Goal: Information Seeking & Learning: Learn about a topic

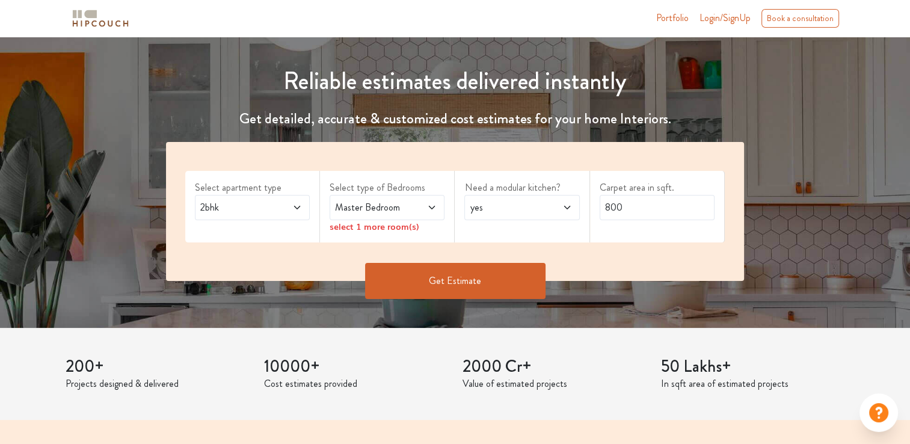
scroll to position [120, 0]
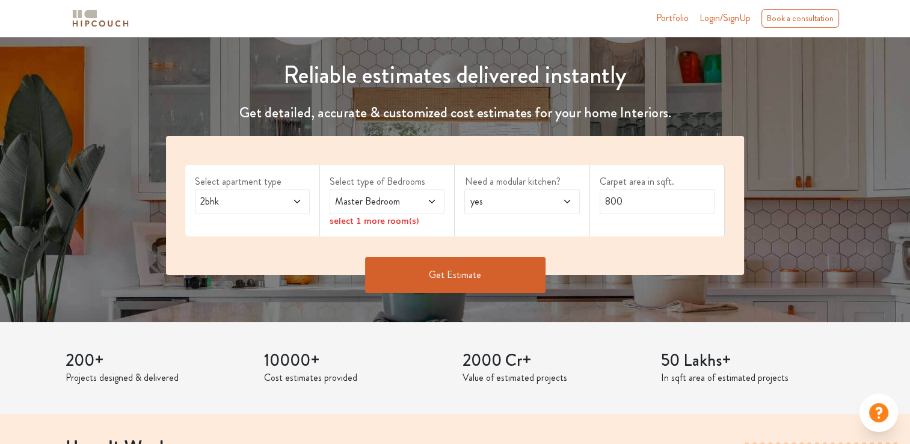
click at [296, 198] on icon at bounding box center [297, 202] width 10 height 10
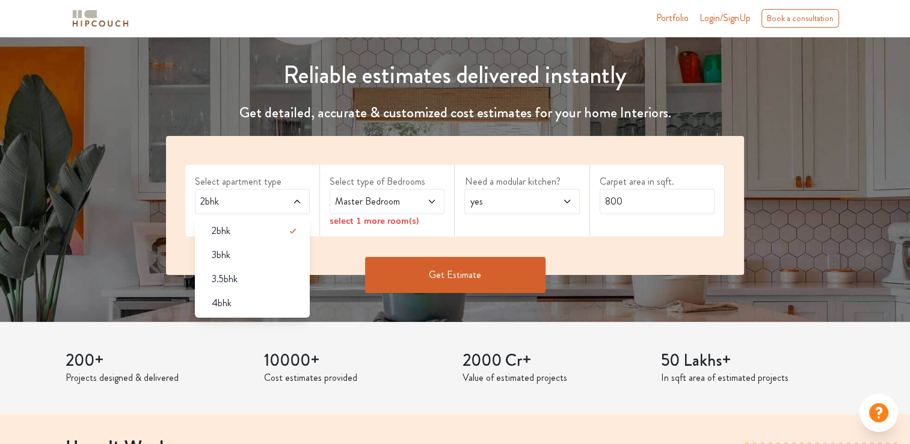
click at [238, 256] on div "3bhk" at bounding box center [256, 255] width 108 height 14
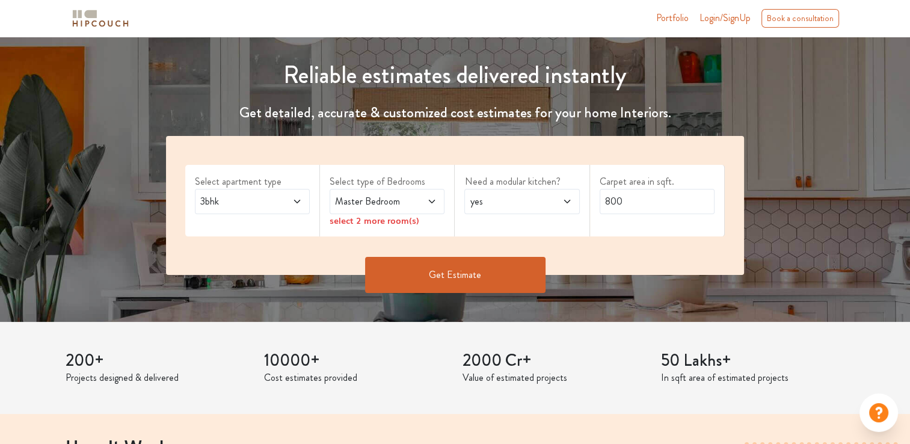
click at [428, 203] on icon at bounding box center [432, 202] width 10 height 10
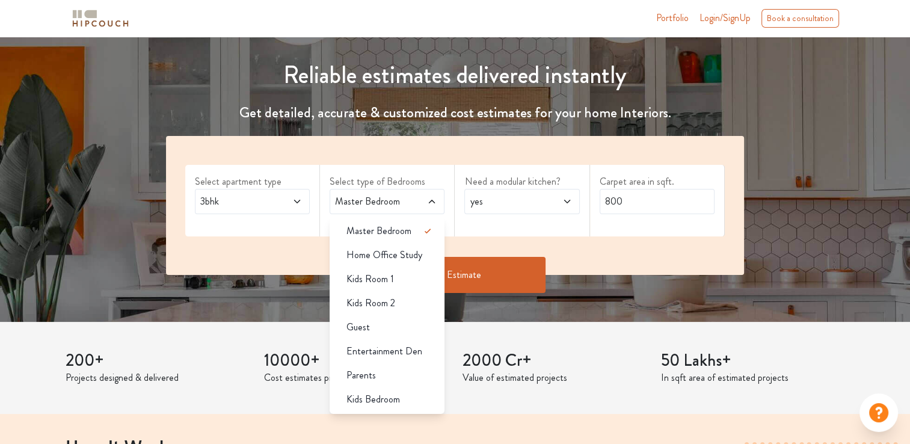
click at [395, 230] on span "Master Bedroom" at bounding box center [378, 231] width 65 height 14
click at [413, 230] on div "Master Bedroom" at bounding box center [391, 231] width 108 height 14
click at [447, 162] on div "Select apartment type 3bhk Select type of Bedrooms Master Bedroom Master Bedroo…" at bounding box center [455, 205] width 578 height 139
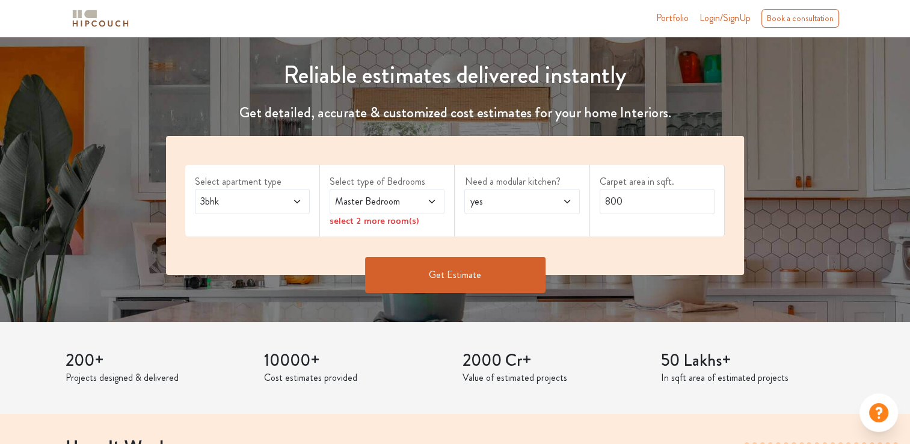
click at [428, 201] on icon at bounding box center [432, 202] width 10 height 10
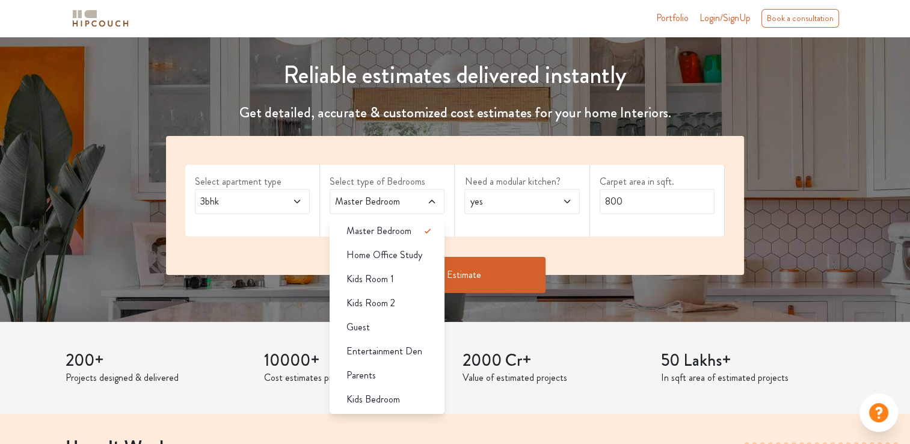
click at [370, 396] on span "Kids Bedroom" at bounding box center [373, 399] width 54 height 14
click at [375, 369] on div "Parents" at bounding box center [391, 375] width 108 height 14
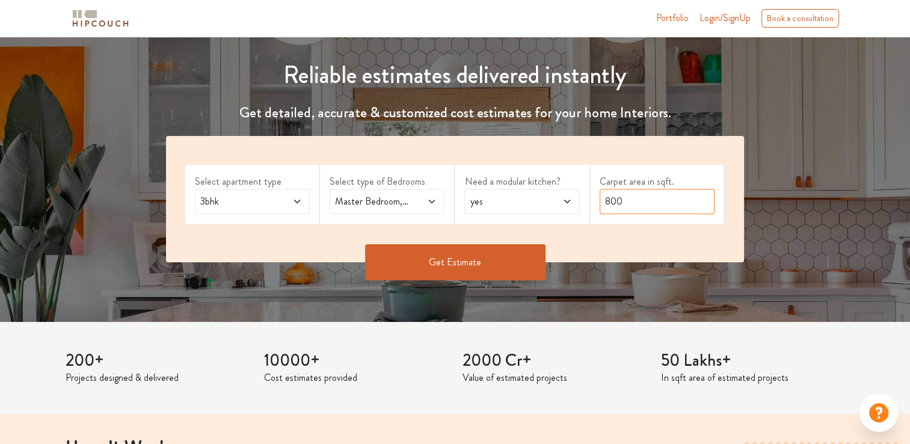
drag, startPoint x: 628, startPoint y: 198, endPoint x: 597, endPoint y: 202, distance: 32.2
click at [597, 202] on div "Carpet area in sqft. 800" at bounding box center [657, 194] width 135 height 59
type input "1650"
click at [418, 253] on button "Get Estimate" at bounding box center [455, 262] width 180 height 36
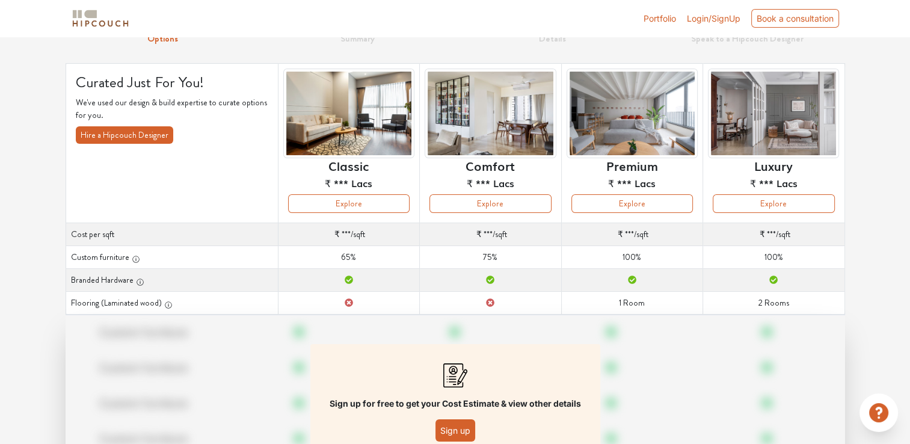
scroll to position [120, 0]
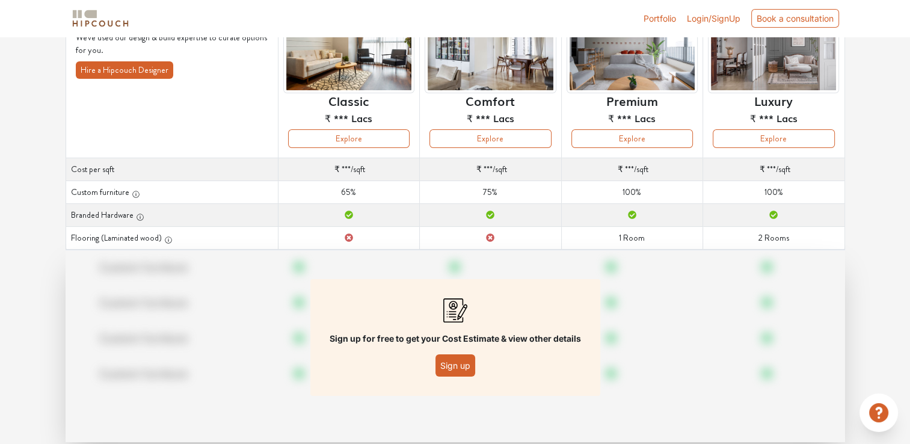
click at [449, 362] on button "Sign up" at bounding box center [455, 365] width 40 height 22
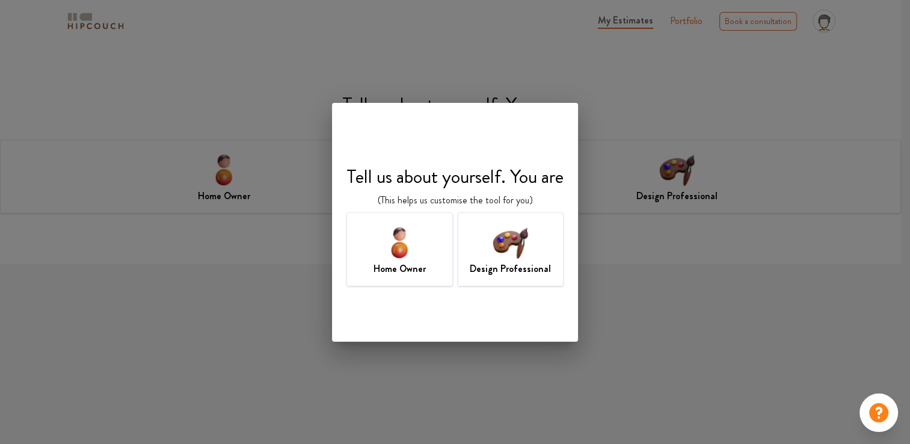
click at [481, 251] on div "Design Professional" at bounding box center [511, 249] width 106 height 74
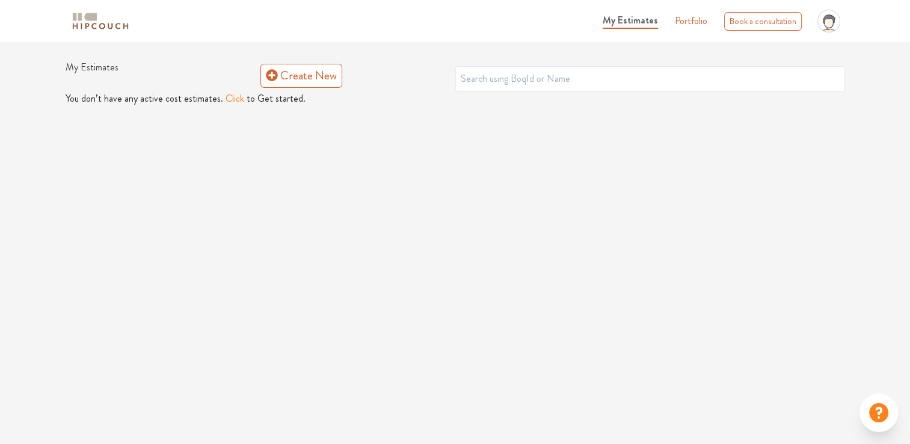
click at [236, 100] on button "Click" at bounding box center [235, 98] width 19 height 14
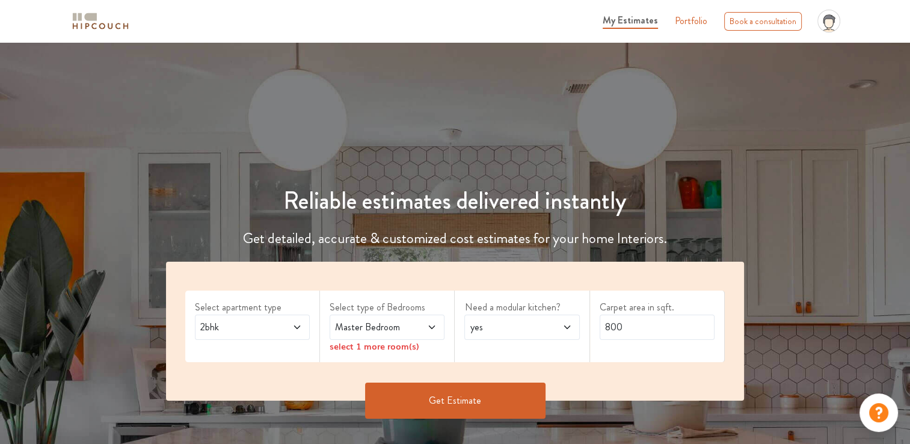
click at [299, 329] on icon at bounding box center [297, 327] width 10 height 10
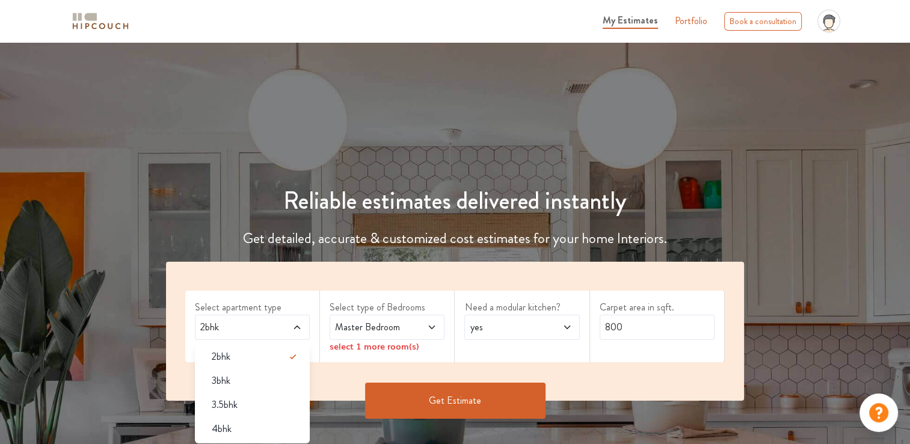
click at [237, 381] on div "3bhk" at bounding box center [256, 380] width 108 height 14
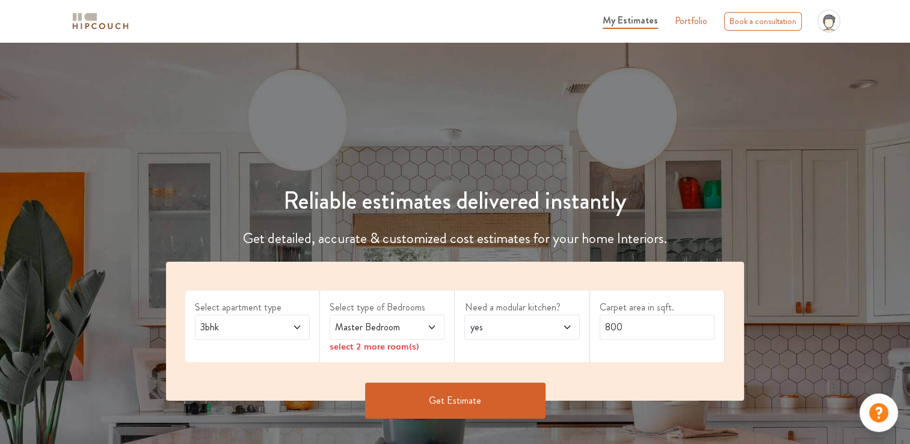
click at [400, 324] on span "Master Bedroom" at bounding box center [372, 327] width 78 height 14
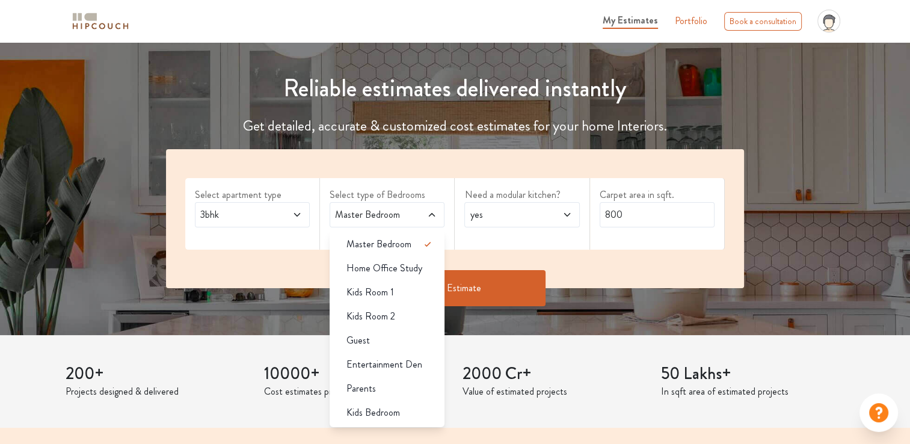
scroll to position [120, 0]
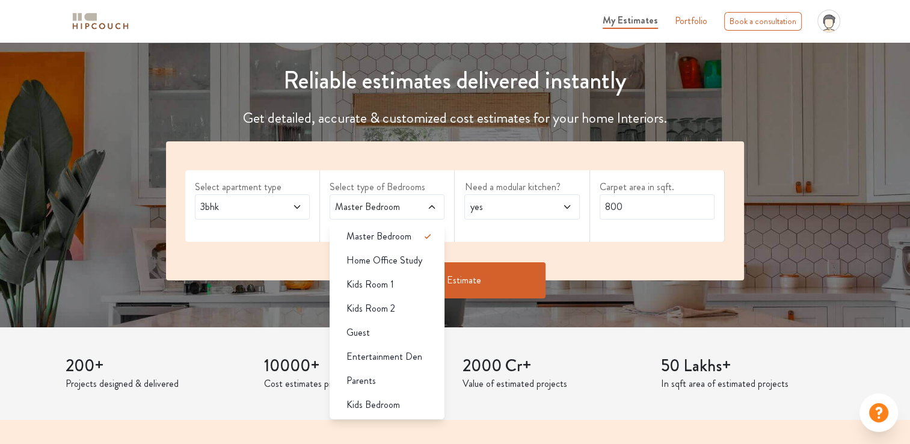
click at [381, 386] on div "Parents" at bounding box center [391, 380] width 108 height 14
click at [373, 403] on span "Kids Bedroom" at bounding box center [373, 405] width 54 height 14
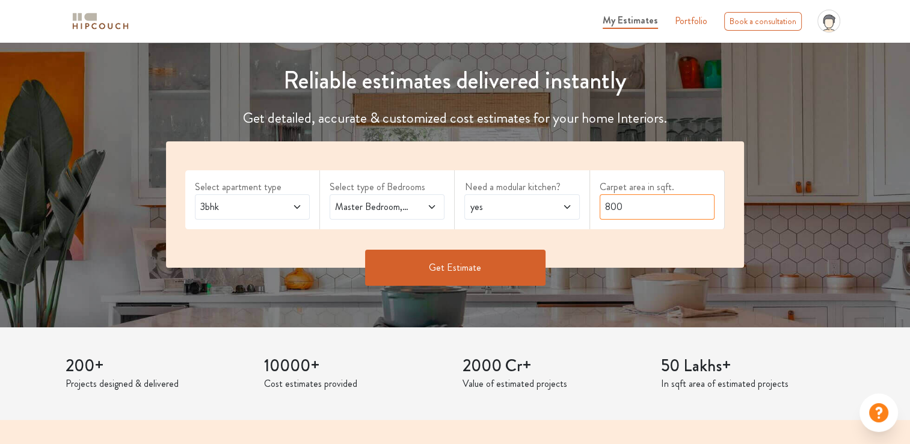
drag, startPoint x: 637, startPoint y: 202, endPoint x: 599, endPoint y: 207, distance: 38.3
click at [600, 207] on input "800" at bounding box center [657, 206] width 115 height 25
type input "1650"
click at [395, 266] on button "Get Estimate" at bounding box center [455, 268] width 180 height 36
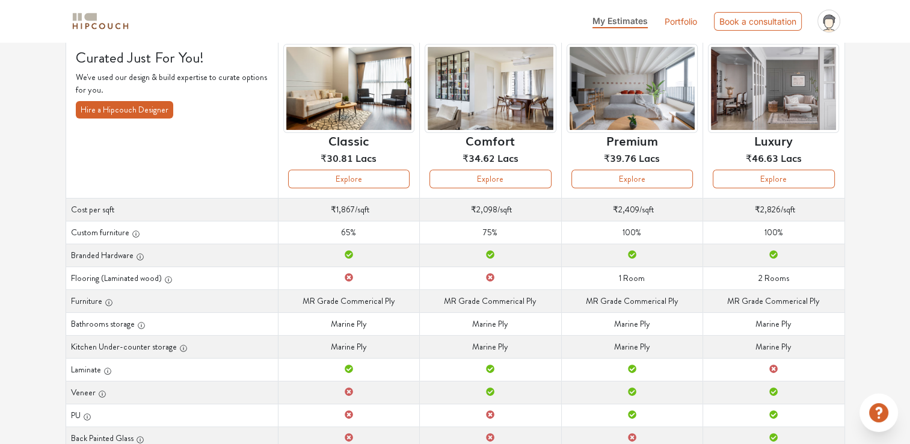
scroll to position [15, 0]
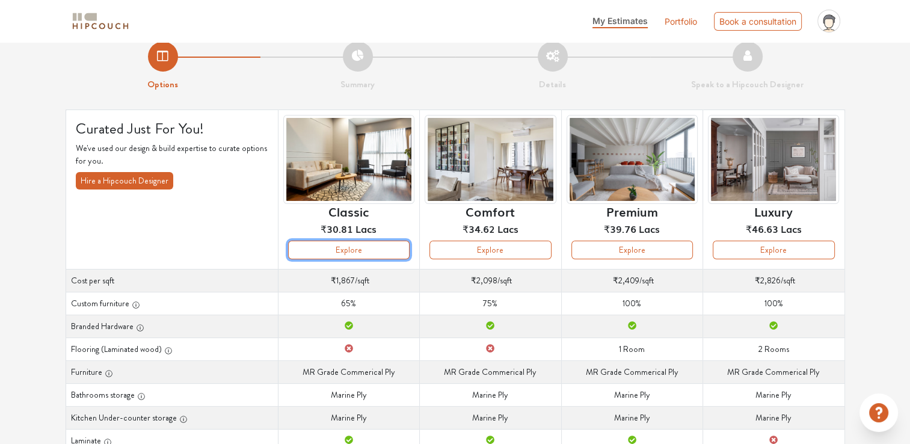
click at [340, 248] on button "Explore" at bounding box center [348, 250] width 121 height 19
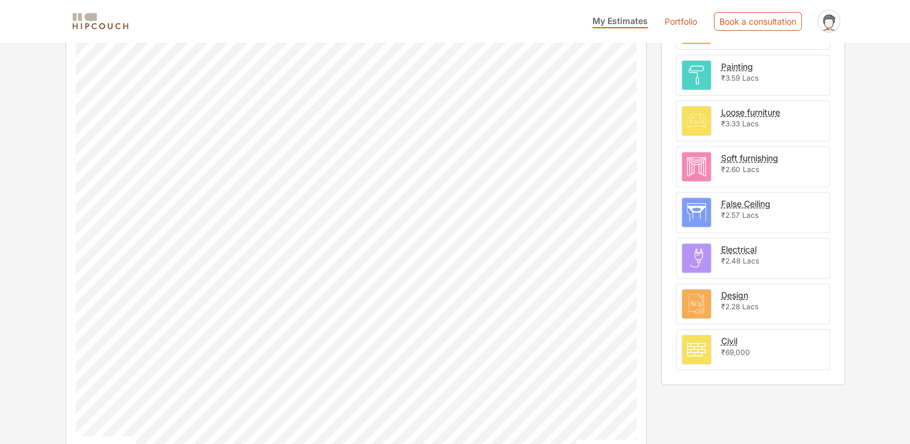
scroll to position [446, 0]
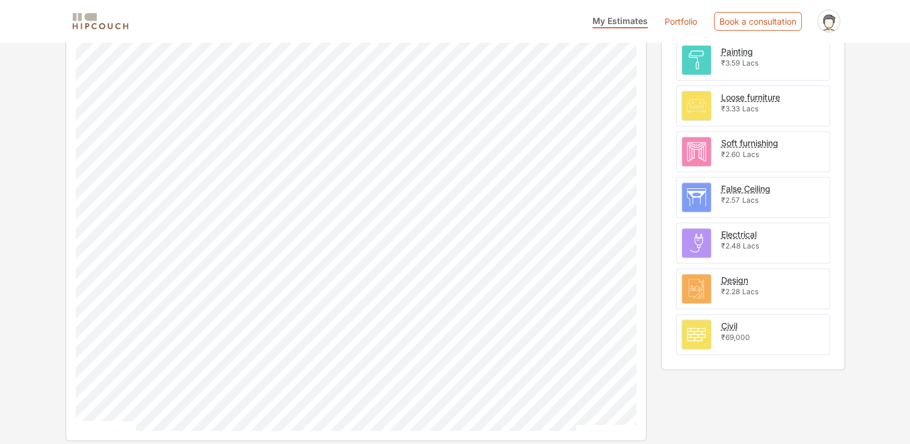
click at [756, 279] on section "Design ₹2.28 Lacs" at bounding box center [739, 289] width 37 height 30
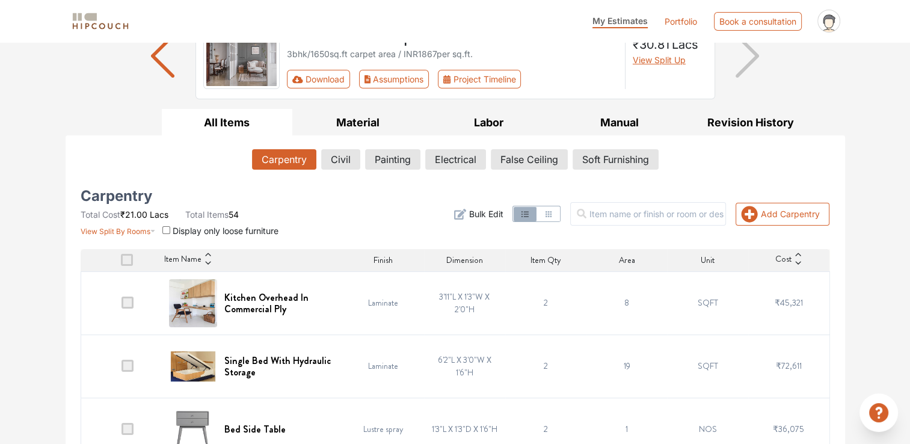
scroll to position [59, 0]
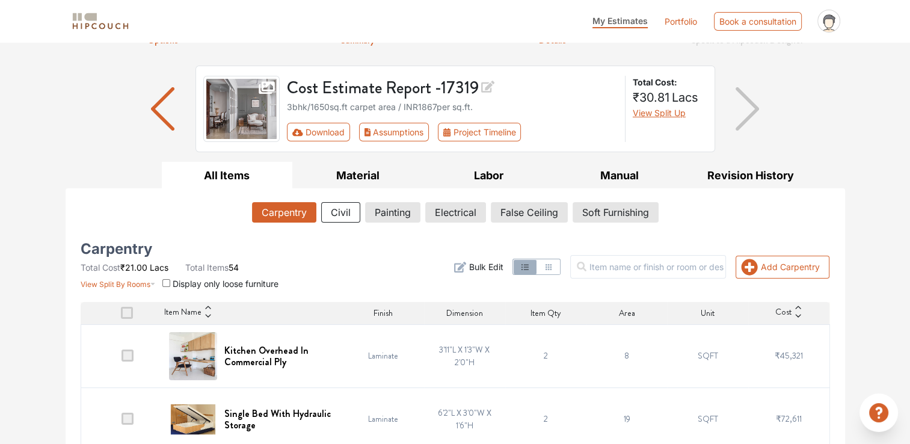
click at [327, 208] on button "Civil" at bounding box center [340, 212] width 39 height 20
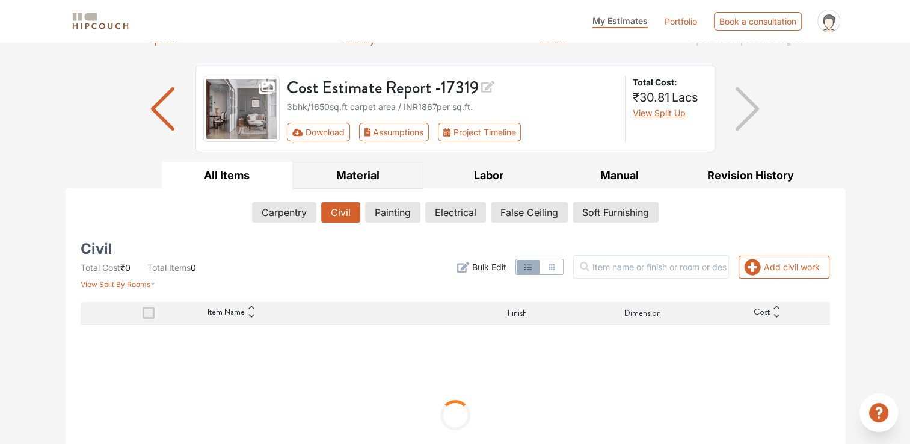
click at [351, 176] on button "Material" at bounding box center [357, 175] width 131 height 27
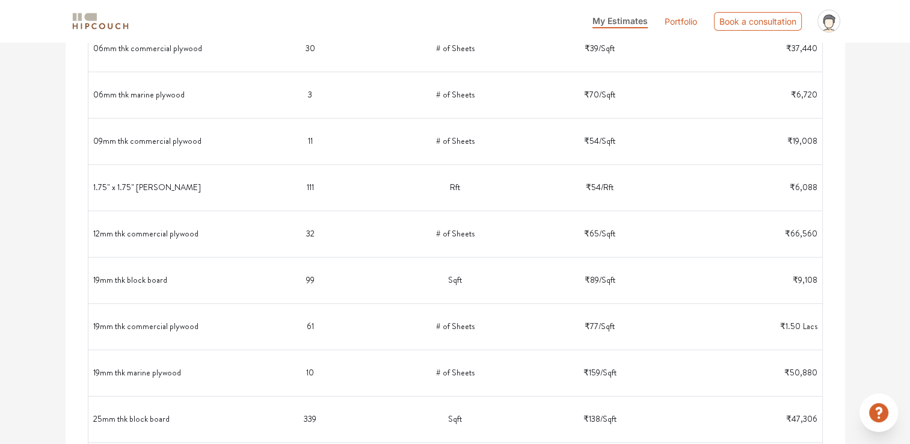
scroll to position [360, 0]
click at [310, 272] on td "99" at bounding box center [310, 280] width 145 height 36
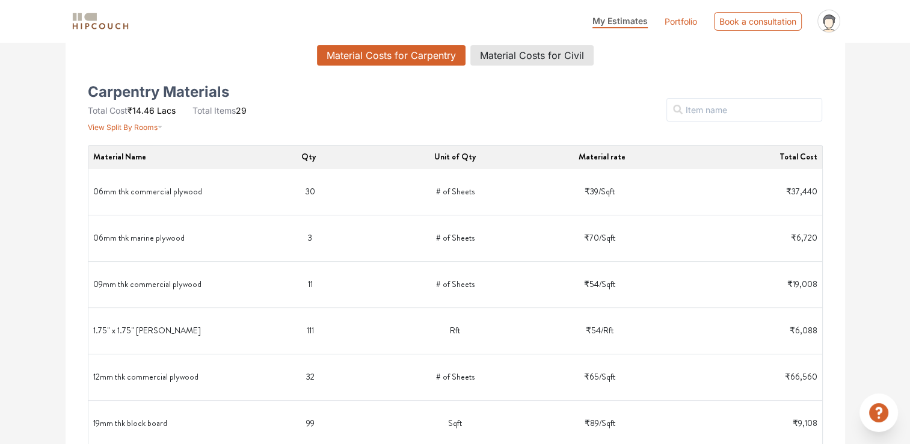
scroll to position [0, 0]
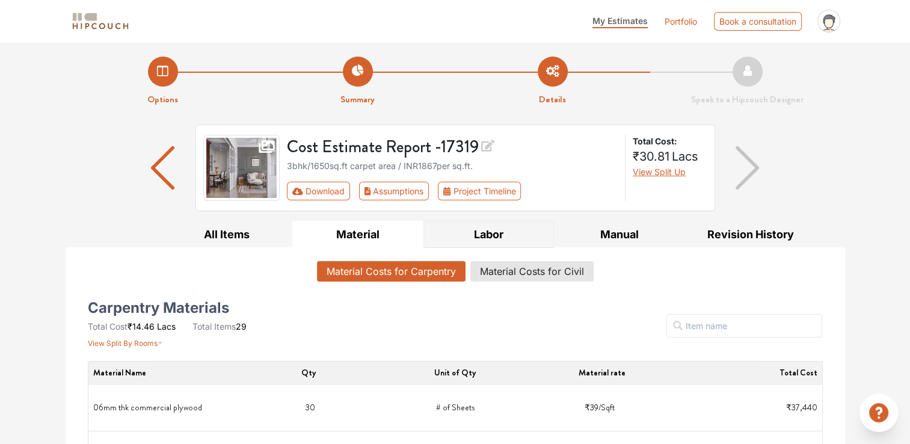
click at [492, 238] on button "Labor" at bounding box center [488, 234] width 131 height 27
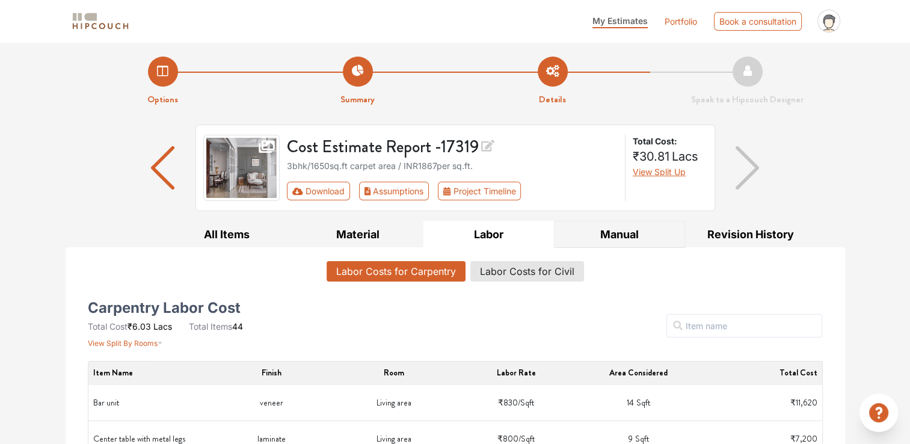
click at [598, 229] on button "Manual" at bounding box center [619, 234] width 131 height 27
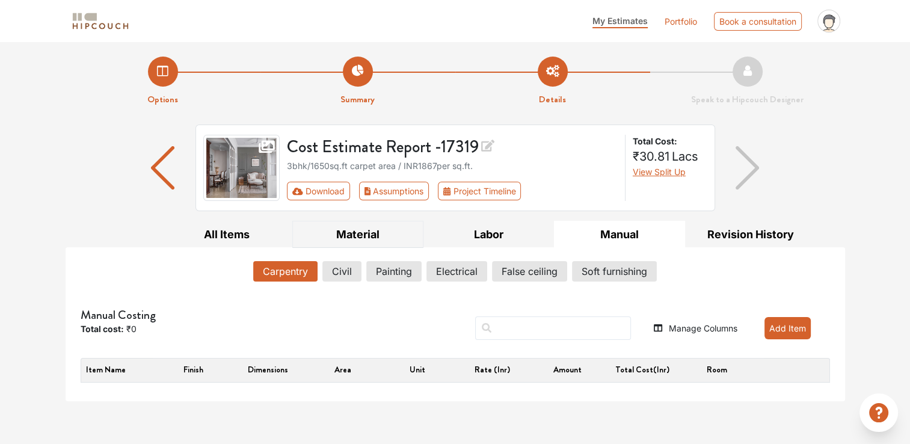
click at [369, 230] on button "Material" at bounding box center [357, 234] width 131 height 27
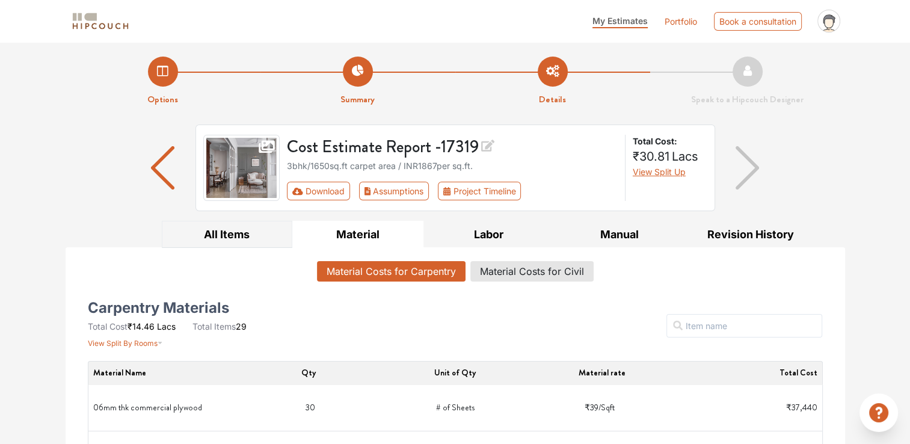
click at [247, 233] on button "All Items" at bounding box center [227, 234] width 131 height 27
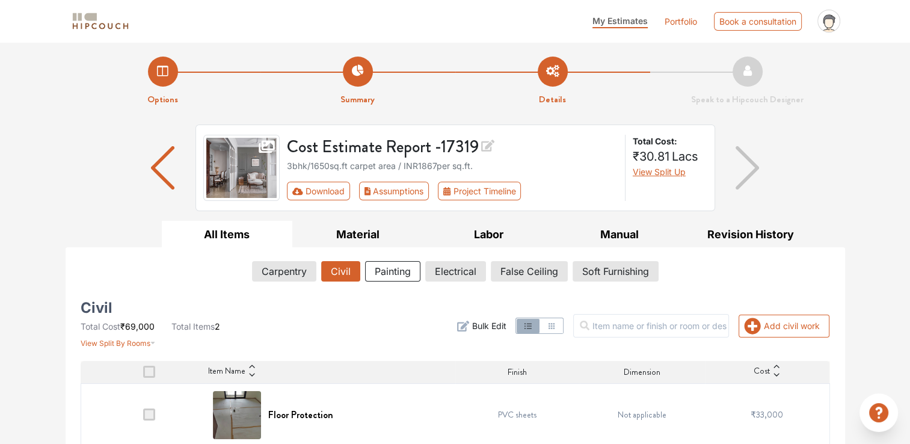
click at [392, 273] on button "Painting" at bounding box center [392, 271] width 55 height 20
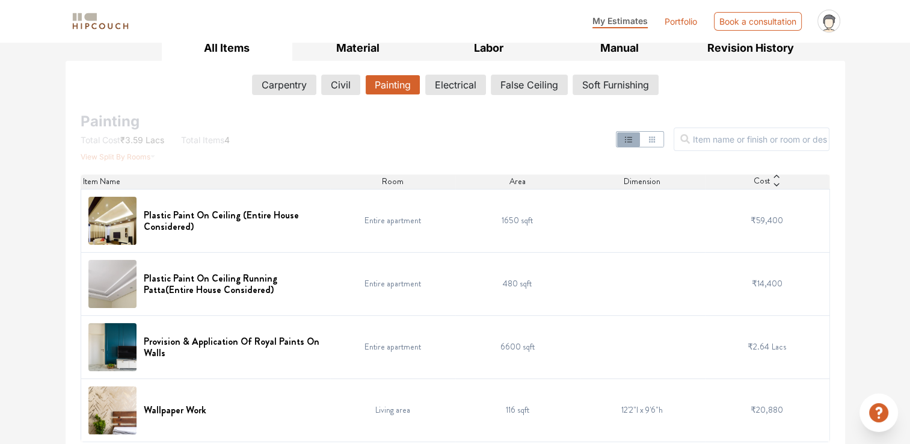
scroll to position [192, 0]
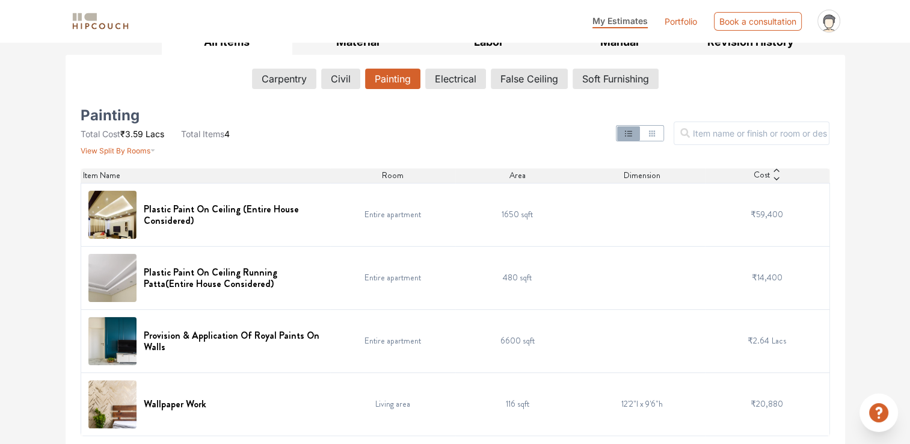
click at [629, 203] on td at bounding box center [642, 214] width 125 height 63
click at [633, 220] on td at bounding box center [642, 214] width 125 height 63
click at [642, 265] on td at bounding box center [642, 277] width 125 height 63
click at [659, 407] on td "12'2"l x 9'6"h" at bounding box center [642, 403] width 125 height 63
click at [444, 85] on button "Electrical" at bounding box center [455, 79] width 61 height 20
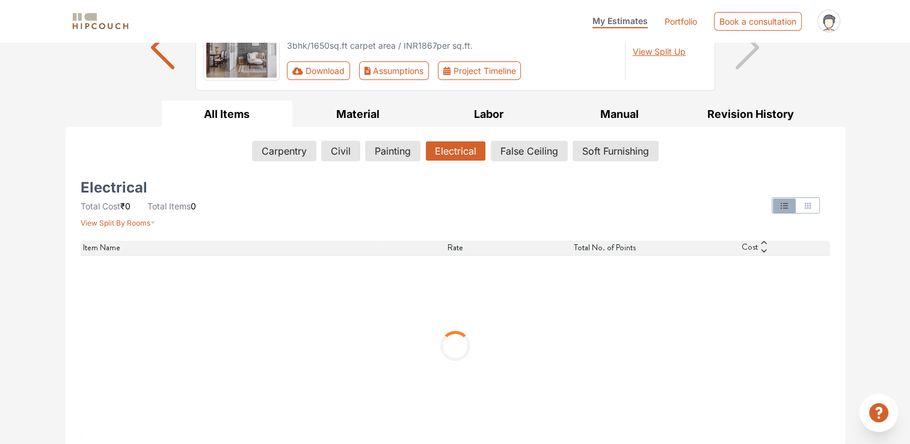
scroll to position [3, 0]
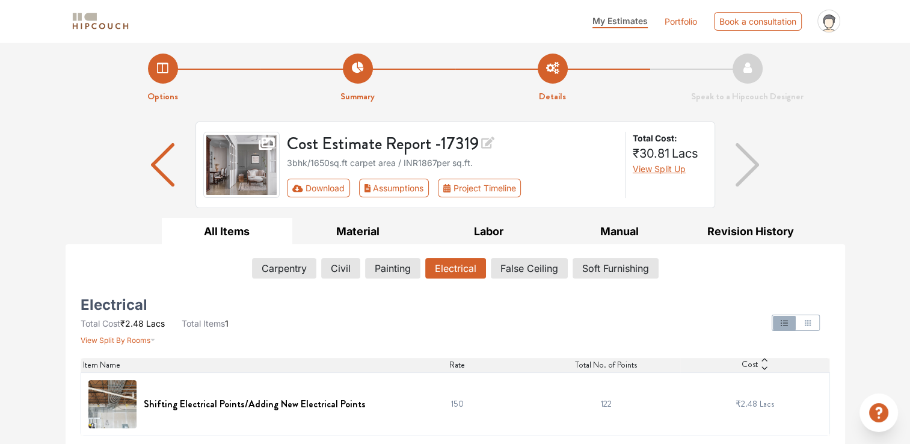
click at [761, 398] on span "Lacs" at bounding box center [767, 404] width 14 height 12
click at [764, 367] on icon at bounding box center [764, 368] width 8 height 8
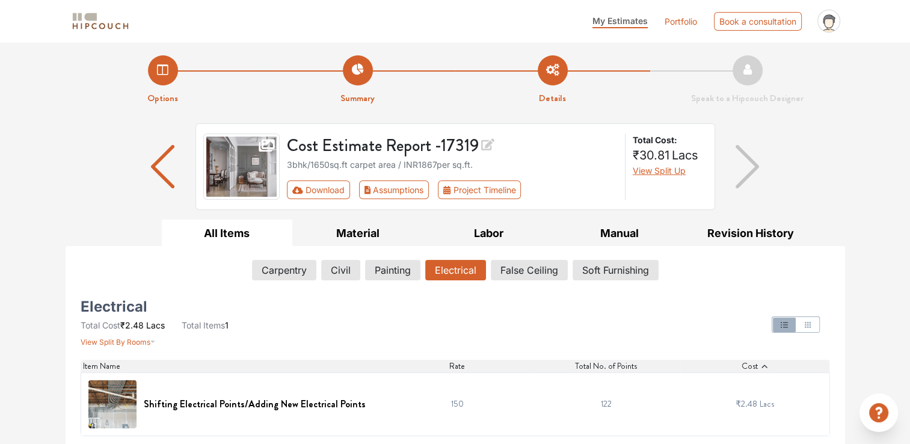
click at [763, 365] on icon at bounding box center [763, 365] width 5 height 3
click at [763, 366] on icon at bounding box center [763, 365] width 5 height 3
click at [530, 268] on button "False Ceiling" at bounding box center [529, 270] width 77 height 20
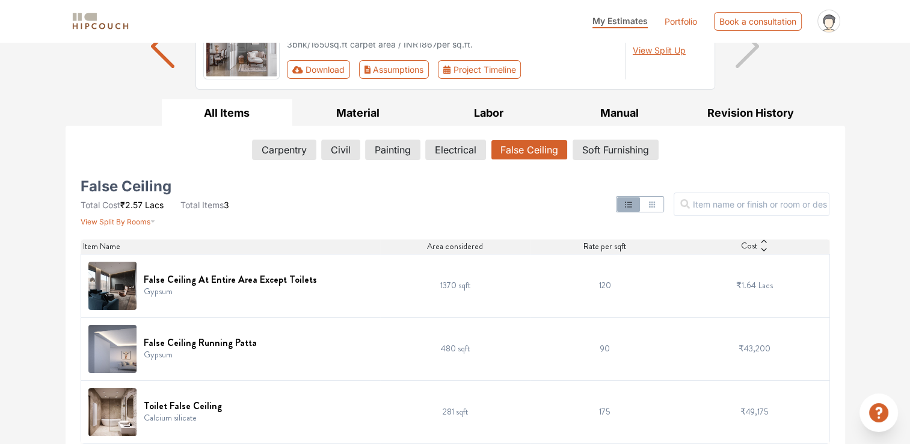
scroll to position [129, 0]
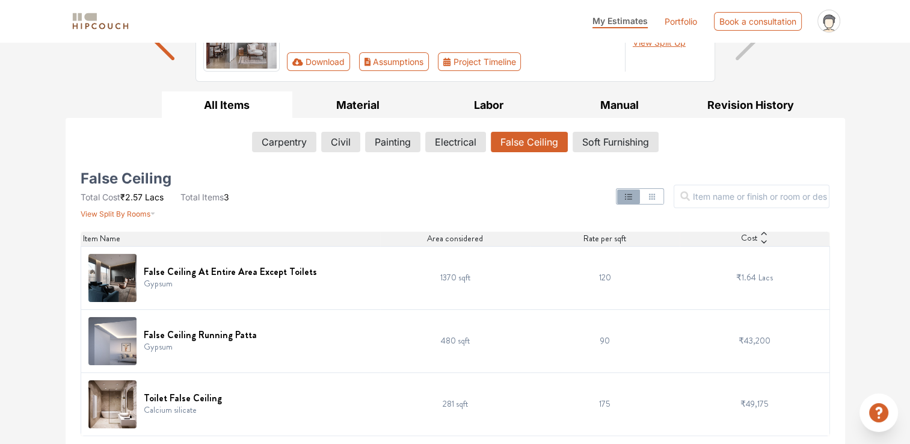
click at [606, 268] on td "120" at bounding box center [605, 277] width 150 height 63
click at [586, 142] on button "Soft Furnishing" at bounding box center [616, 142] width 86 height 20
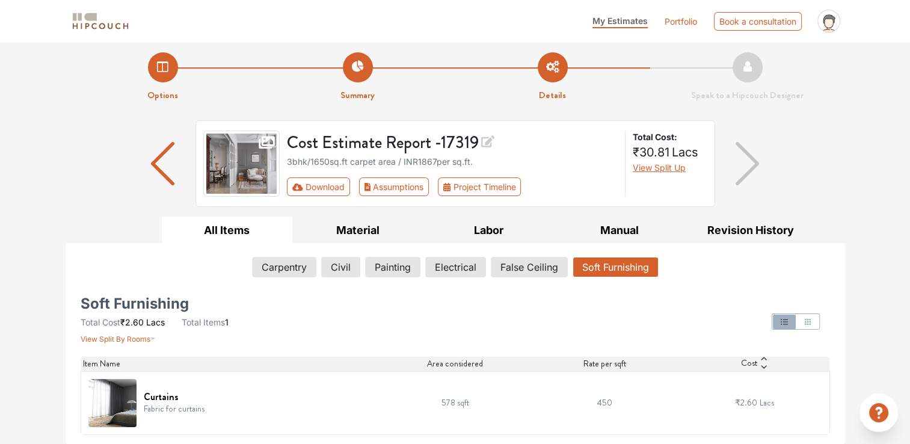
scroll to position [3, 0]
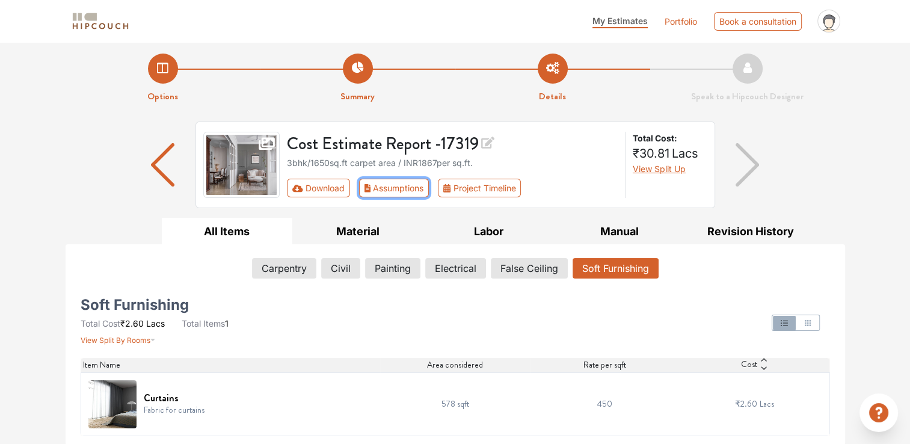
click at [401, 189] on button "Assumptions" at bounding box center [394, 188] width 70 height 19
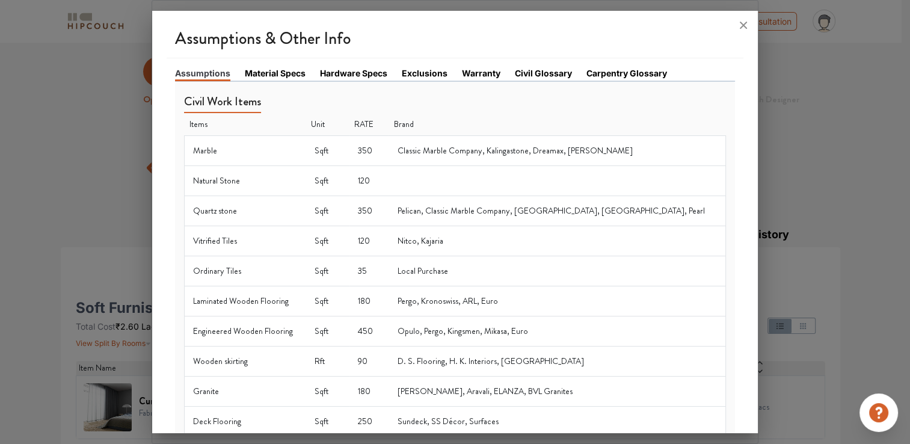
scroll to position [0, 0]
click at [271, 76] on link "Material Specs" at bounding box center [275, 73] width 61 height 13
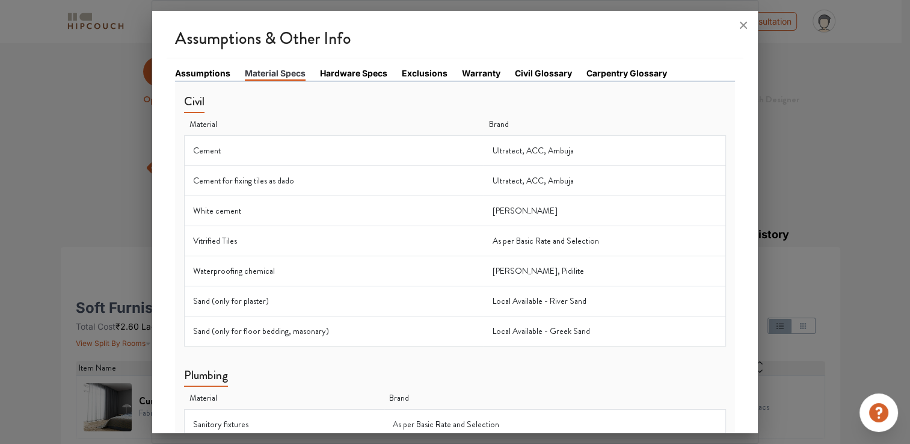
click at [333, 71] on link "Hardware Specs" at bounding box center [353, 73] width 67 height 13
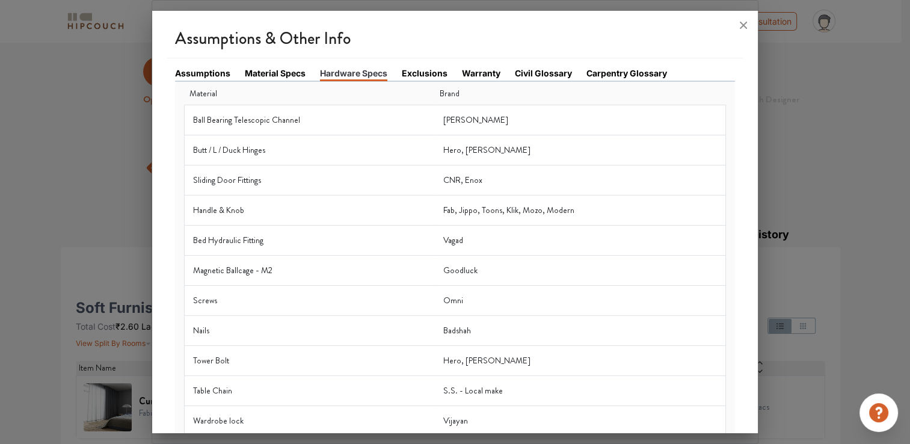
click at [406, 73] on link "Exclusions" at bounding box center [425, 73] width 46 height 13
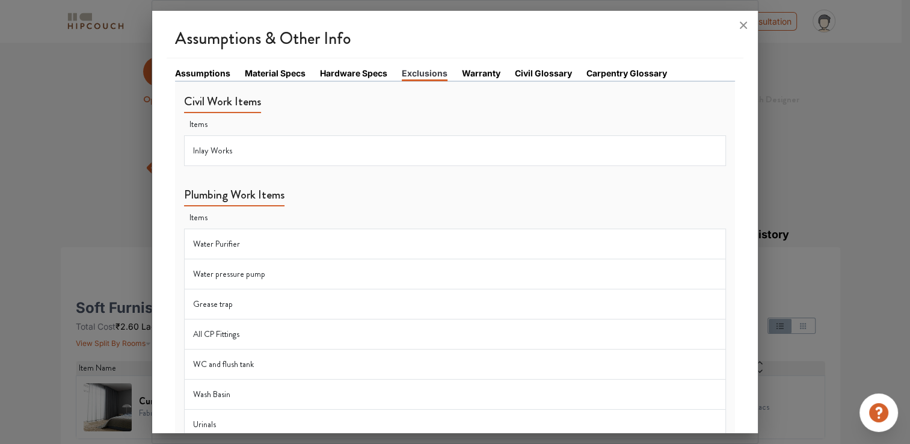
click at [470, 67] on link "Warranty" at bounding box center [481, 73] width 38 height 13
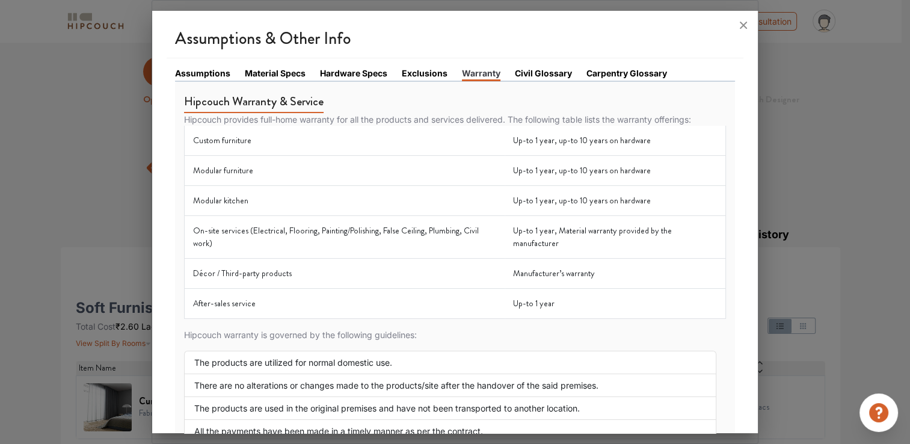
click at [538, 71] on link "Civil Glossary" at bounding box center [543, 73] width 57 height 13
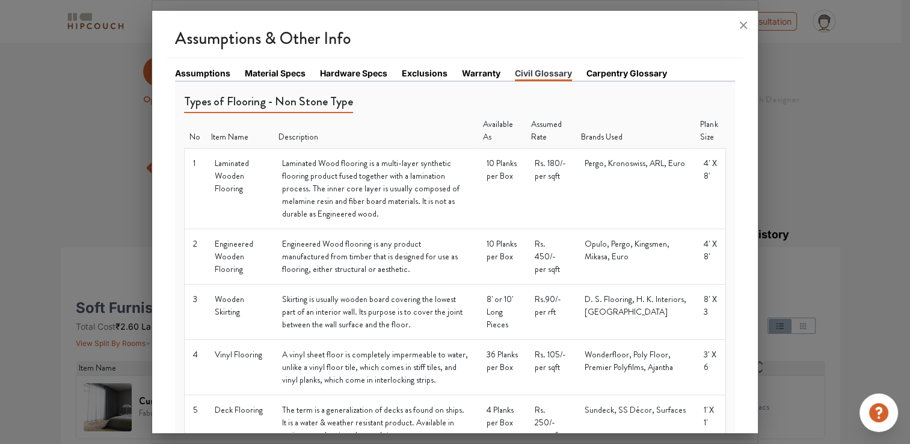
click at [601, 70] on link "Carpentry Glossary" at bounding box center [626, 73] width 81 height 13
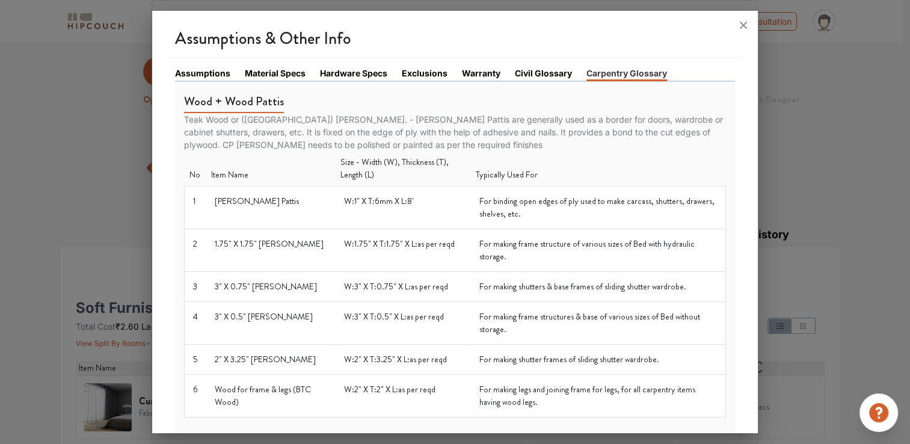
click at [740, 23] on icon at bounding box center [743, 25] width 7 height 7
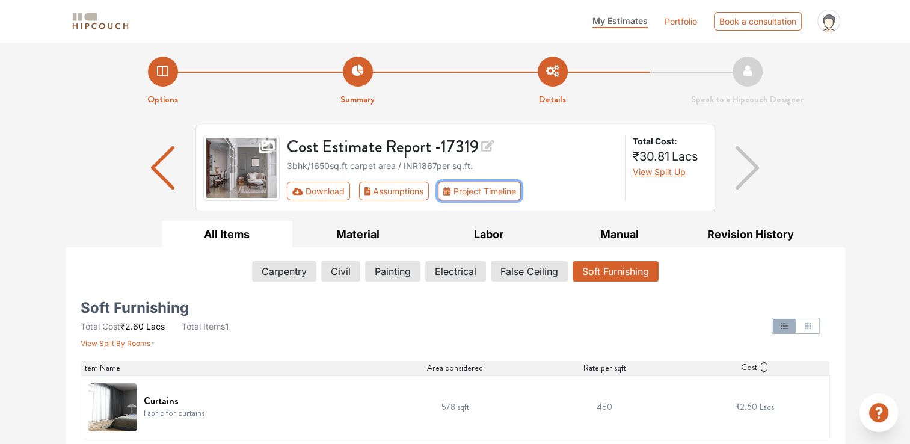
click at [482, 189] on button "Project Timeline" at bounding box center [479, 191] width 83 height 19
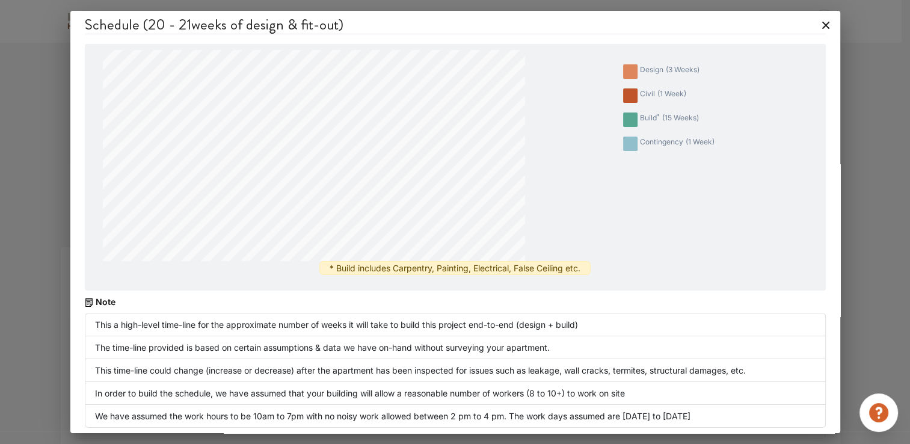
scroll to position [2, 0]
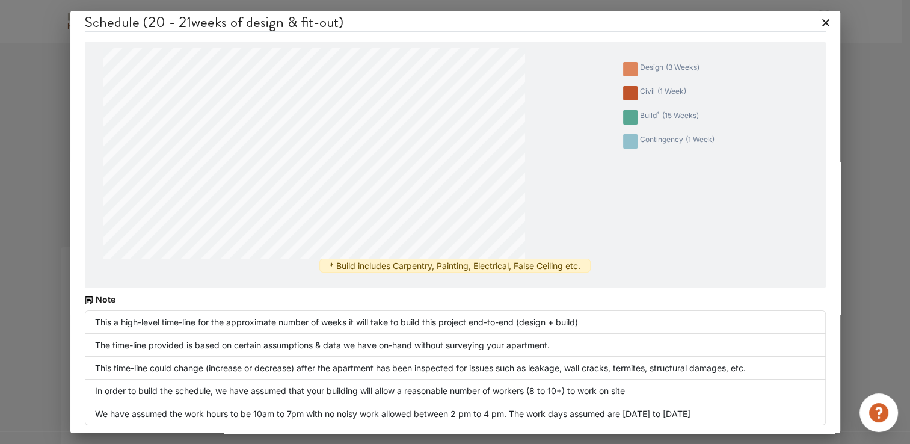
click at [816, 23] on icon at bounding box center [825, 22] width 19 height 19
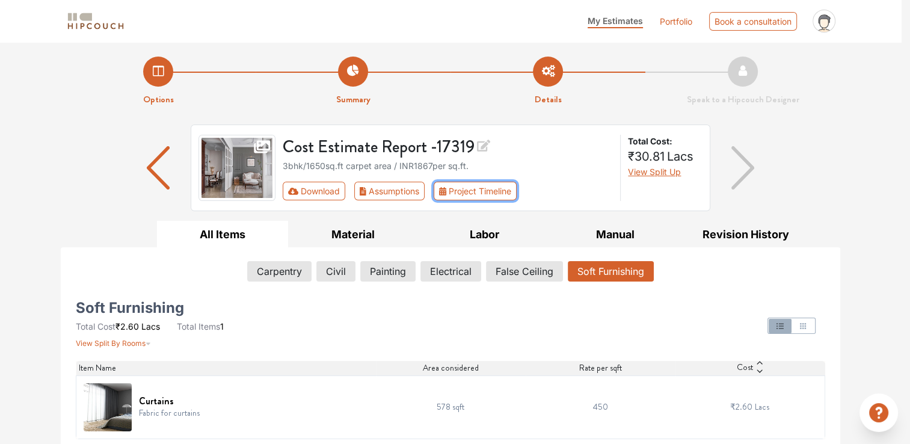
scroll to position [0, 0]
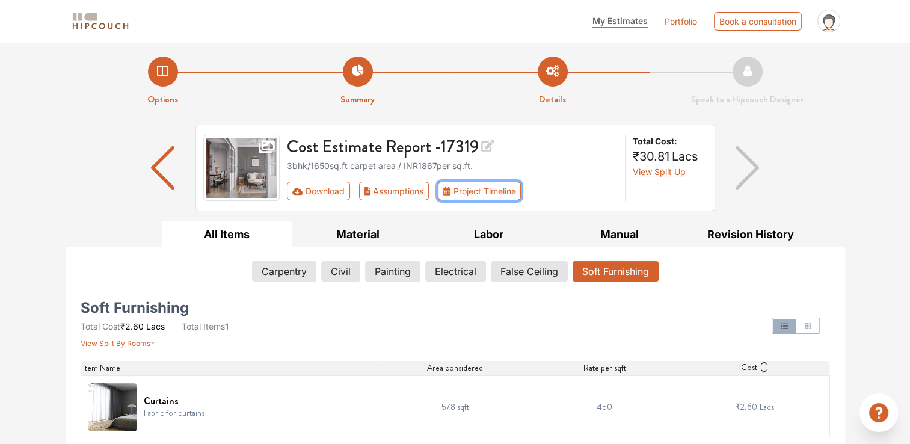
click at [465, 188] on button "Project Timeline" at bounding box center [479, 191] width 83 height 19
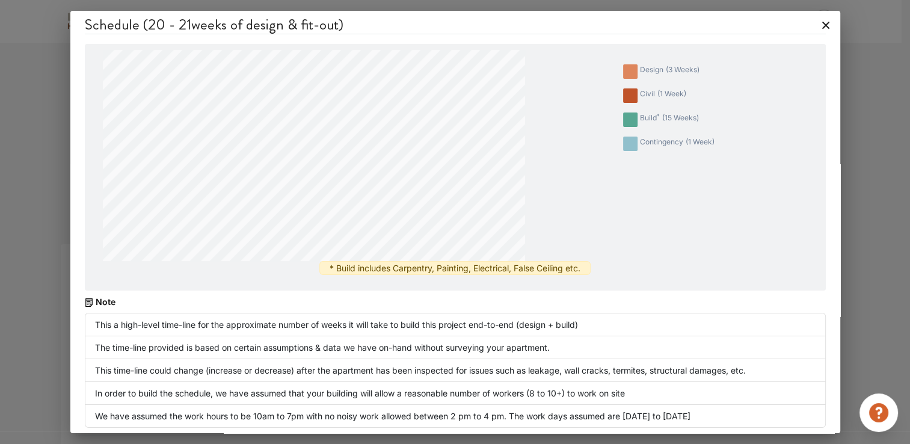
click at [822, 25] on icon at bounding box center [825, 25] width 7 height 7
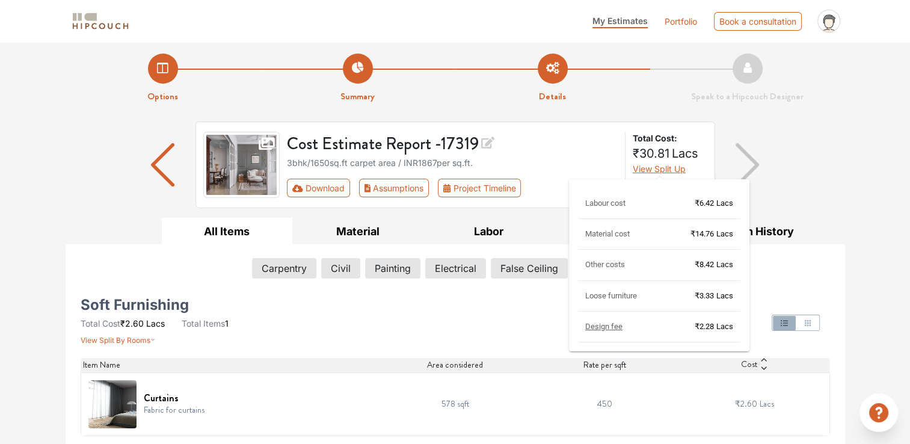
click at [642, 167] on span "View Split Up" at bounding box center [659, 169] width 53 height 10
click at [601, 325] on span "Design fee" at bounding box center [603, 326] width 37 height 9
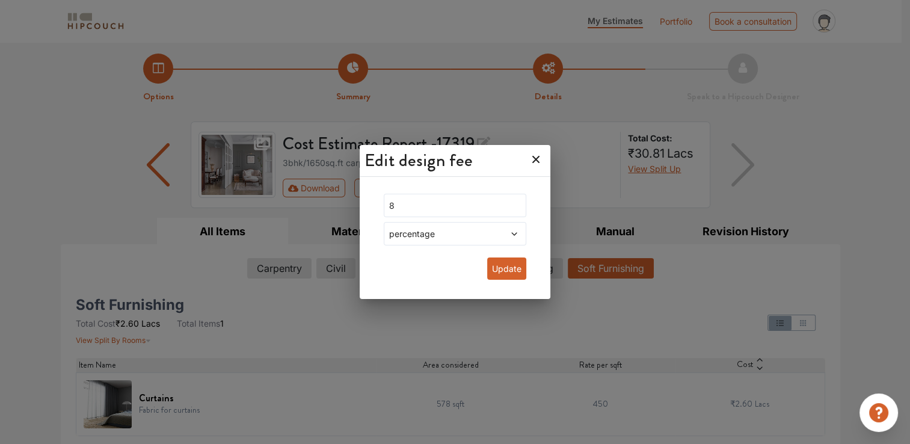
click at [532, 159] on icon at bounding box center [535, 159] width 7 height 7
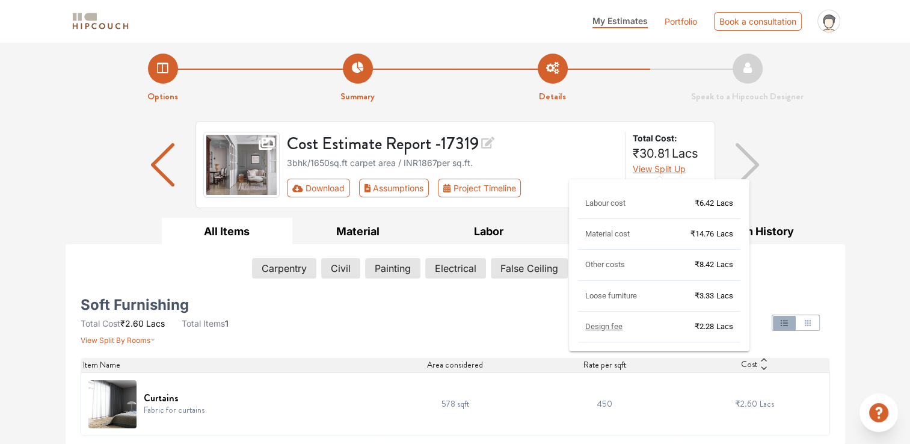
click at [668, 164] on span "View Split Up" at bounding box center [659, 169] width 53 height 10
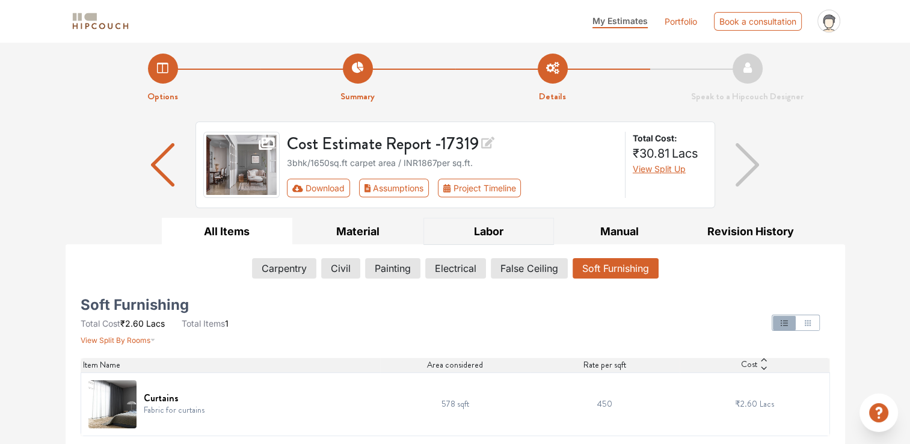
click at [529, 223] on button "Labor" at bounding box center [488, 231] width 131 height 27
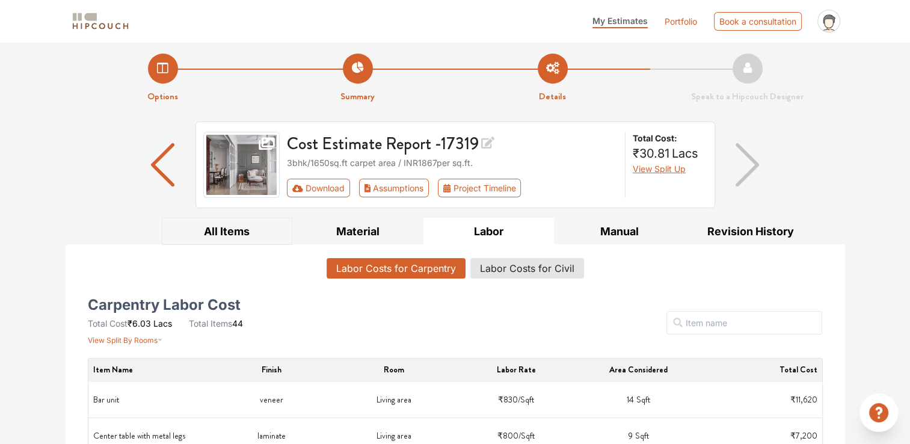
click at [226, 238] on button "All Items" at bounding box center [227, 231] width 131 height 27
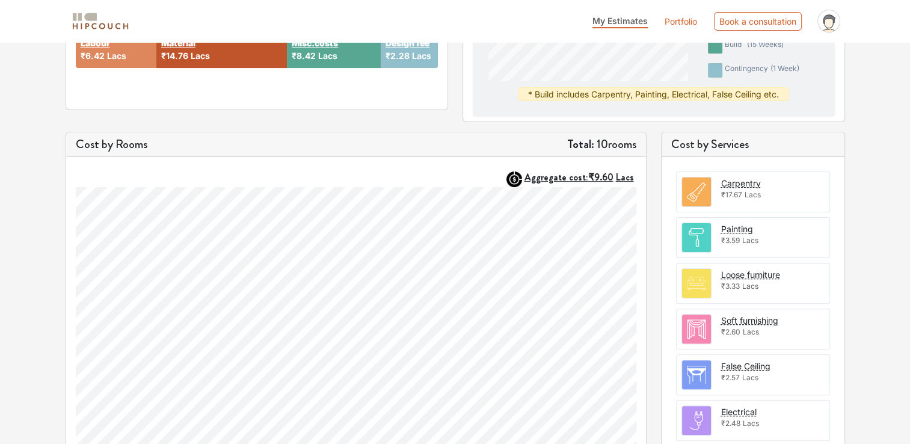
scroll to position [265, 0]
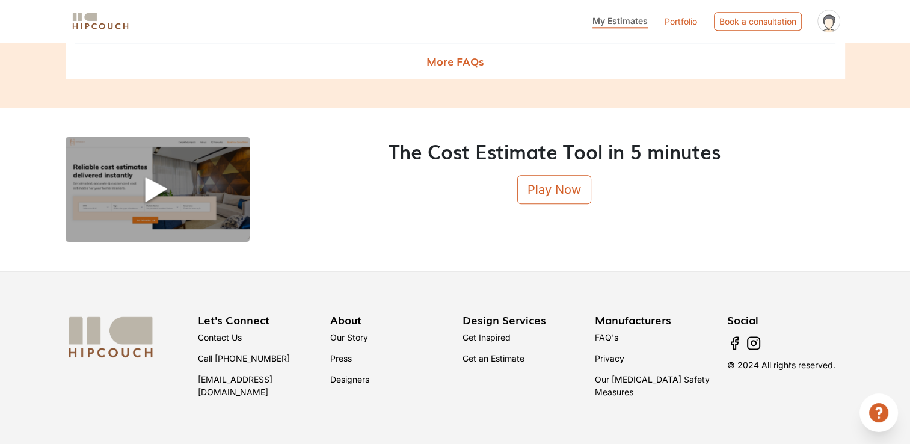
scroll to position [1265, 0]
